Goal: Book appointment/travel/reservation

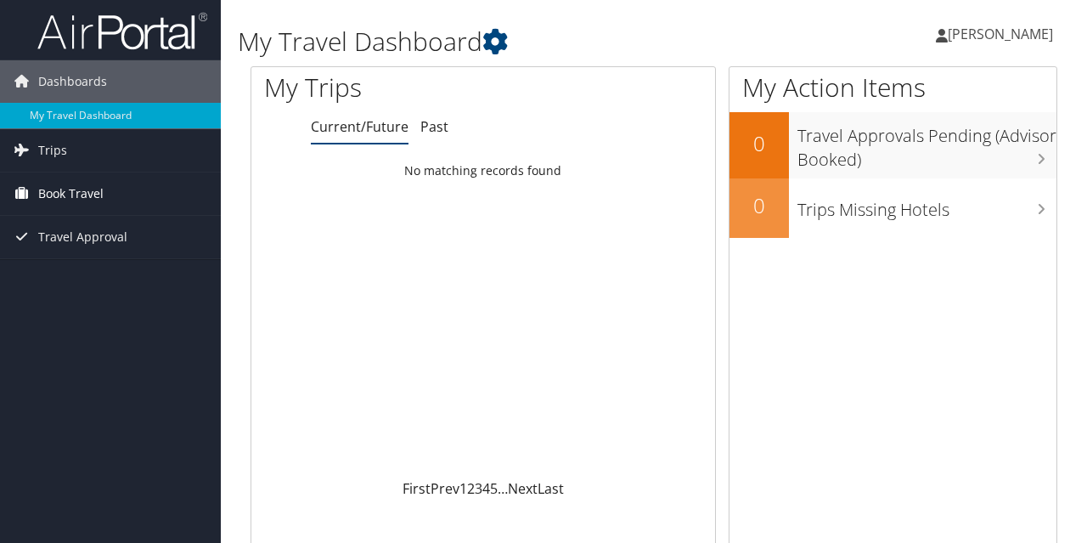
click at [59, 204] on span "Book Travel" at bounding box center [70, 193] width 65 height 42
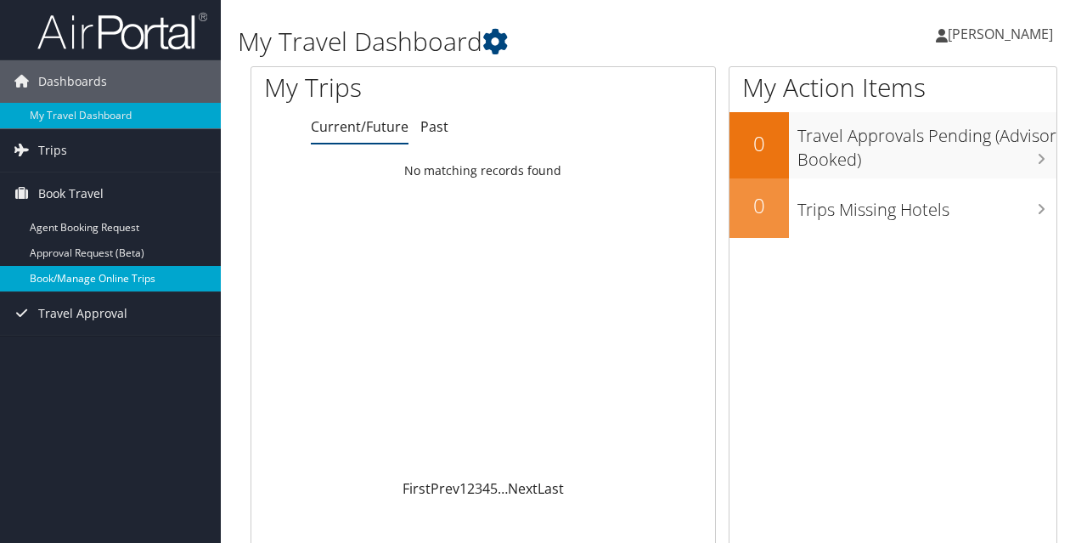
click at [70, 280] on link "Book/Manage Online Trips" at bounding box center [110, 278] width 221 height 25
